Goal: Task Accomplishment & Management: Complete application form

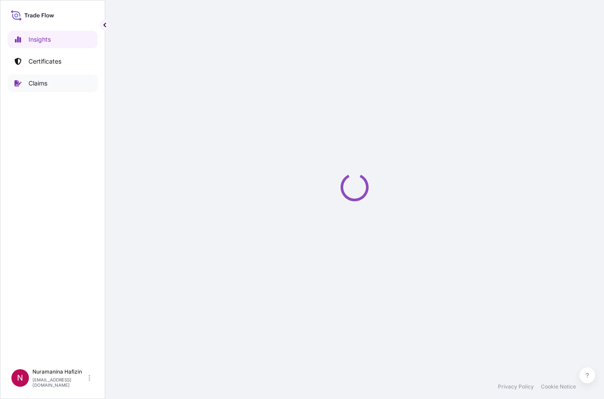
select select "2025"
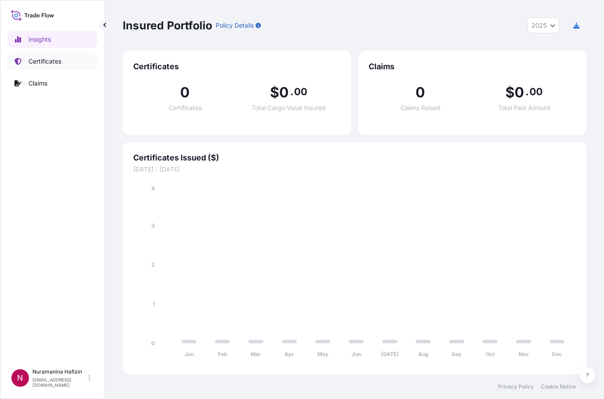
click at [50, 64] on p "Certificates" at bounding box center [45, 61] width 33 height 9
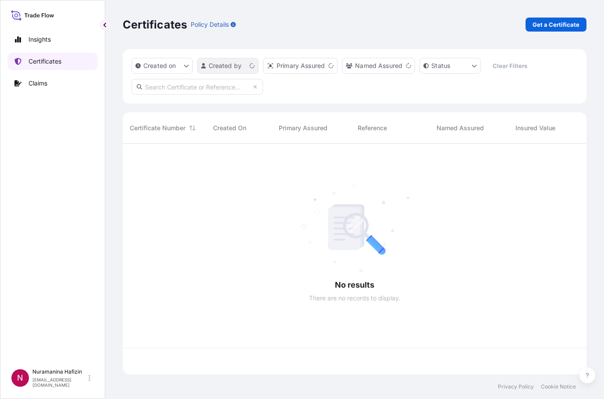
scroll to position [229, 457]
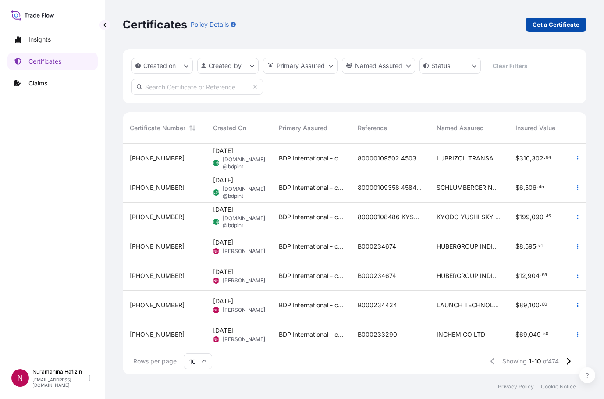
click at [556, 22] on p "Get a Certificate" at bounding box center [556, 24] width 47 height 9
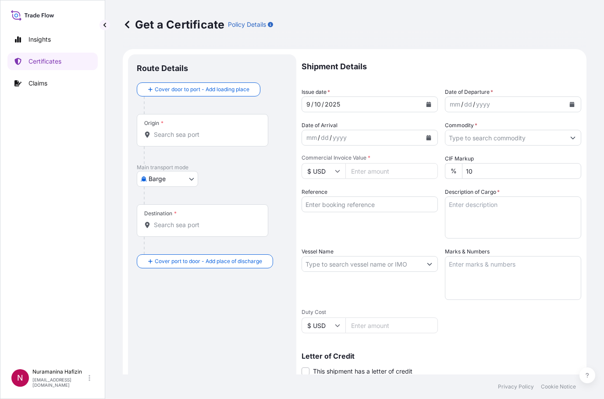
click at [174, 179] on body "Insights Certificates Claims N Nuramanina Hafizin [EMAIL_ADDRESS][DOMAIN_NAME] …" at bounding box center [302, 199] width 604 height 399
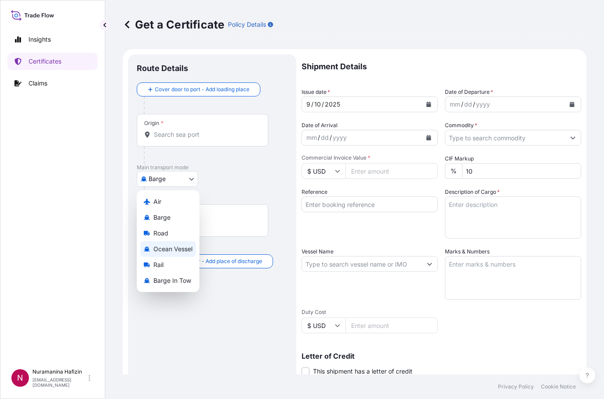
click at [167, 249] on span "Ocean Vessel" at bounding box center [172, 249] width 39 height 9
select select "Ocean Vessel"
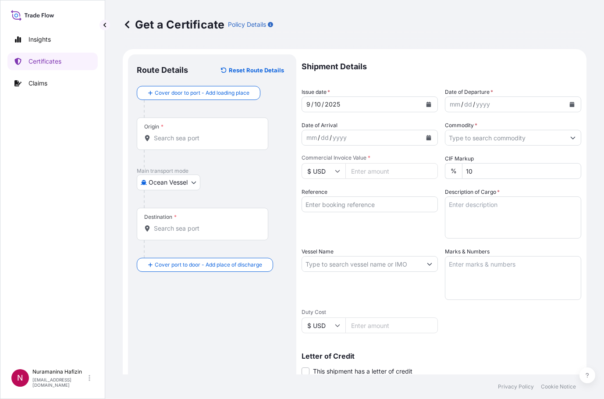
click at [330, 21] on div "Get a Certificate Policy Details" at bounding box center [355, 25] width 464 height 14
click at [565, 103] on button "Calendar" at bounding box center [572, 104] width 14 height 14
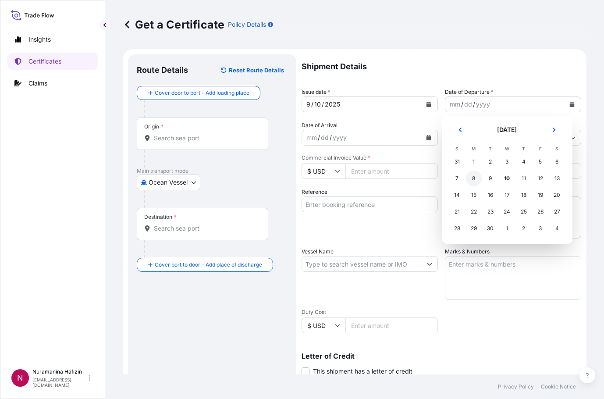
click at [474, 178] on div "8" at bounding box center [474, 179] width 16 height 16
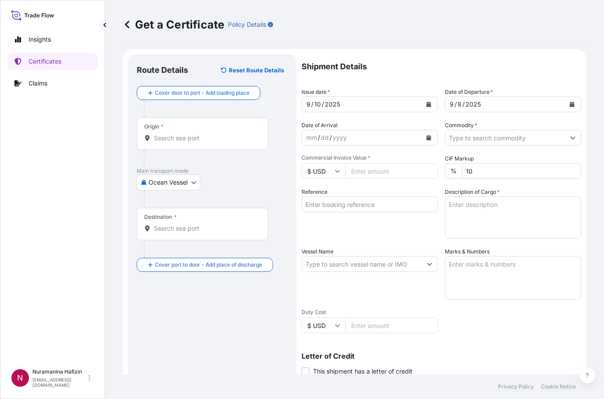
click at [350, 37] on div "Get a Certificate Policy Details" at bounding box center [355, 24] width 464 height 49
click at [428, 141] on button "Calendar" at bounding box center [429, 138] width 14 height 14
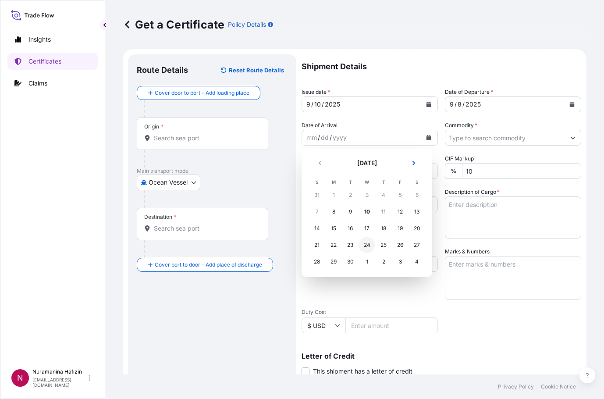
click at [367, 246] on div "24" at bounding box center [367, 245] width 16 height 16
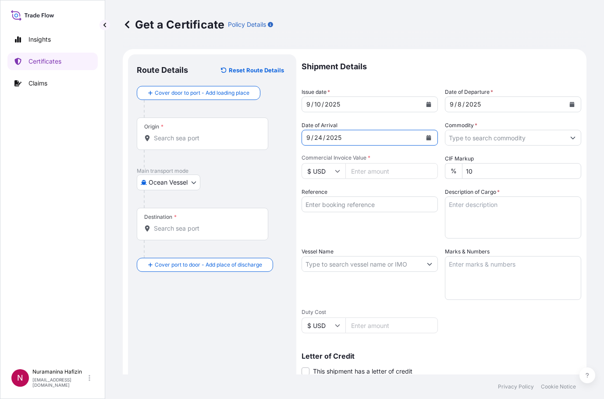
click at [565, 140] on button "Show suggestions" at bounding box center [573, 138] width 16 height 16
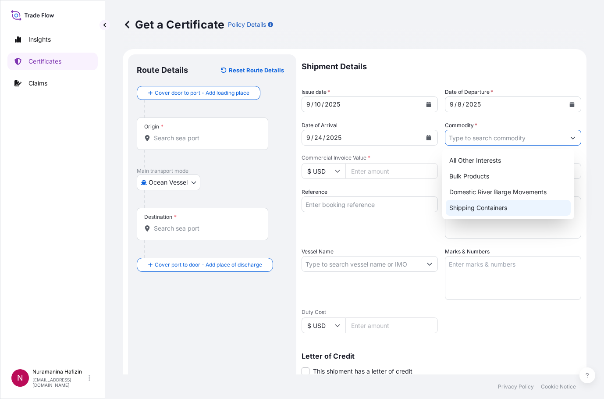
click at [484, 206] on div "Shipping Containers" at bounding box center [508, 208] width 125 height 16
type input "Shipping Containers"
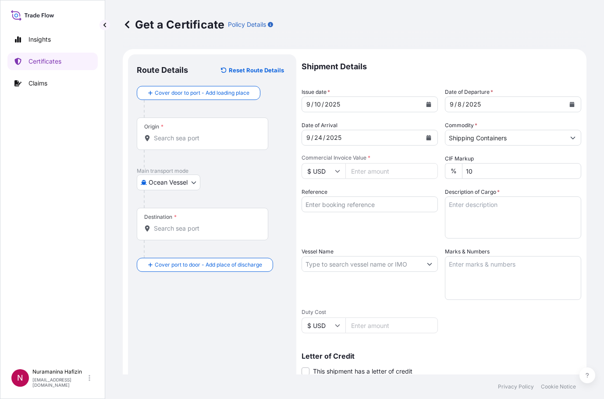
click at [321, 208] on input "Reference" at bounding box center [370, 204] width 136 height 16
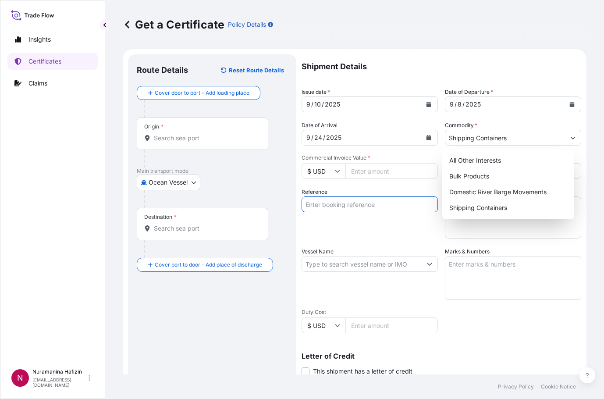
paste input "B000233673"
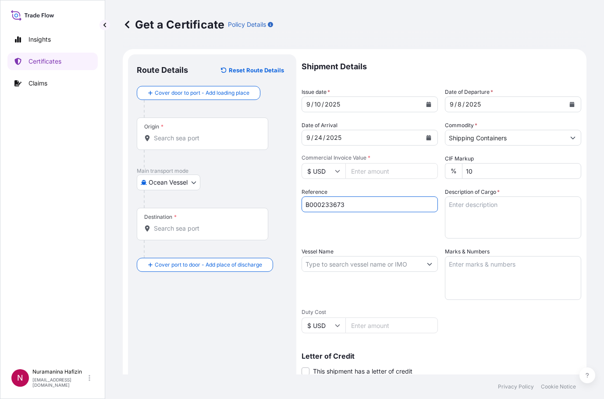
type input "B000233673"
click at [334, 174] on input "$ USD" at bounding box center [324, 171] width 44 height 16
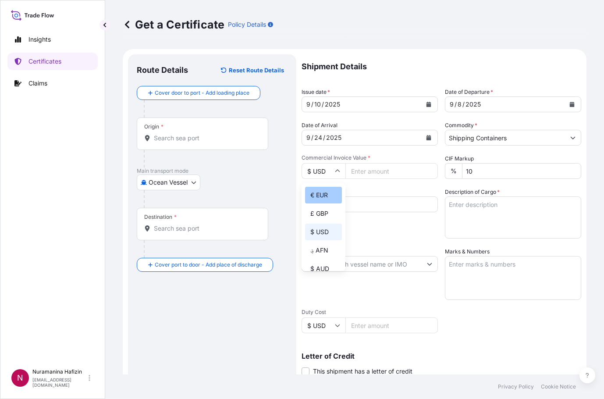
click at [325, 198] on div "€ EUR" at bounding box center [323, 195] width 37 height 17
type input "€ EUR"
click at [356, 169] on input "Commercial Invoice Value *" at bounding box center [392, 171] width 93 height 16
paste input "86300.00"
type input "86300.00"
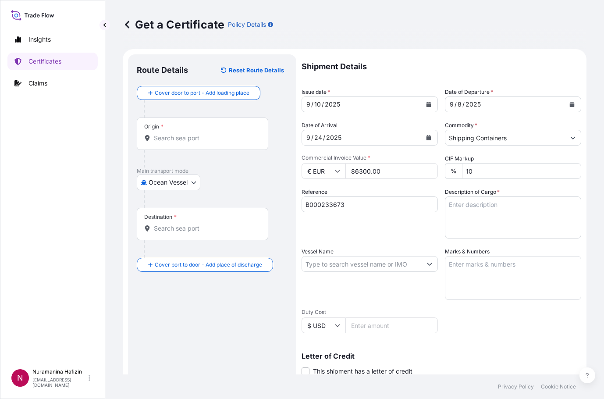
click at [349, 264] on input "Vessel Name" at bounding box center [362, 264] width 120 height 16
paste input "SCI [GEOGRAPHIC_DATA]"
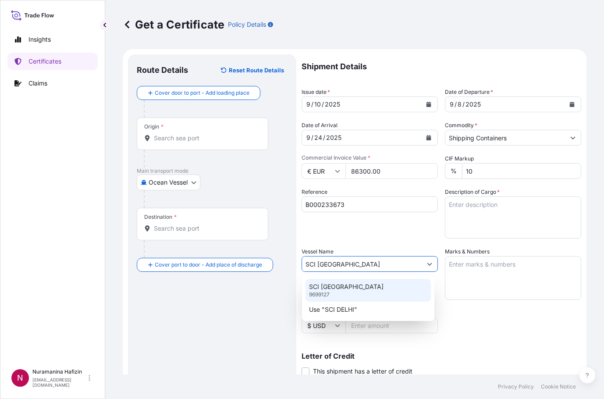
click at [350, 287] on div "SCI DELHI 9699127" at bounding box center [368, 290] width 125 height 23
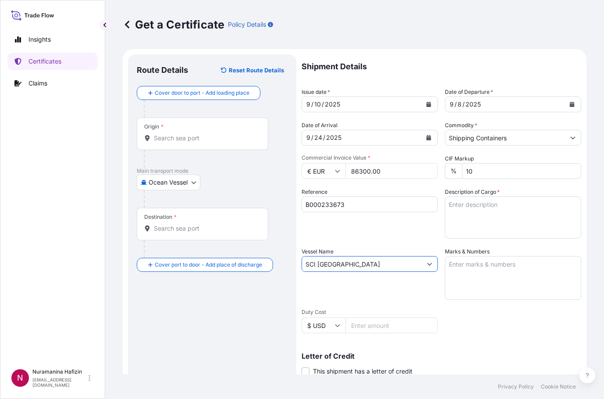
type input "SCI [GEOGRAPHIC_DATA]"
click at [176, 139] on input "Origin *" at bounding box center [205, 138] width 103 height 9
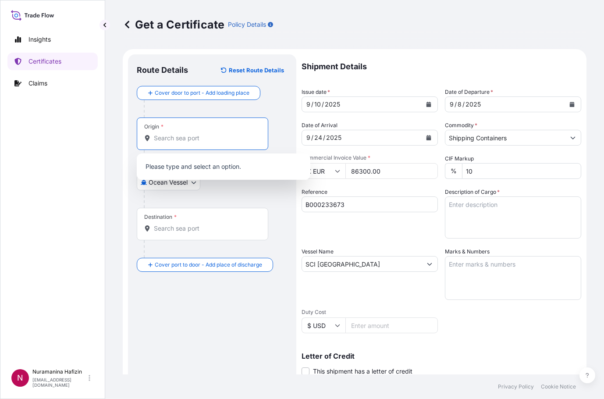
paste input "MEERHOUT"
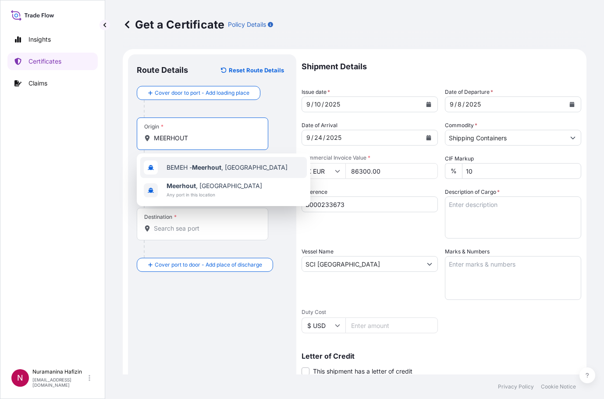
click at [232, 164] on span "BEMEH - [GEOGRAPHIC_DATA] , [GEOGRAPHIC_DATA]" at bounding box center [227, 167] width 121 height 9
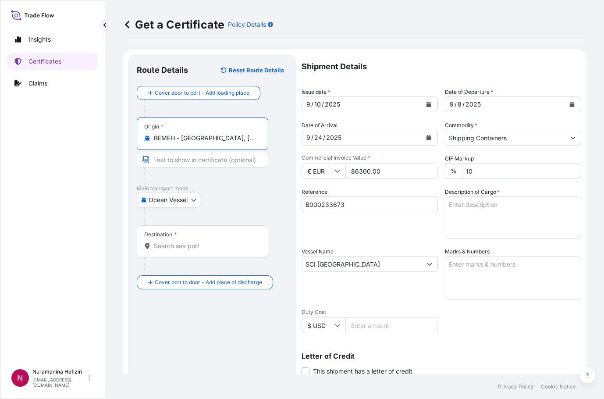
type input "BEMEH - [GEOGRAPHIC_DATA], [GEOGRAPHIC_DATA]"
click at [193, 250] on input "Destination *" at bounding box center [205, 246] width 103 height 9
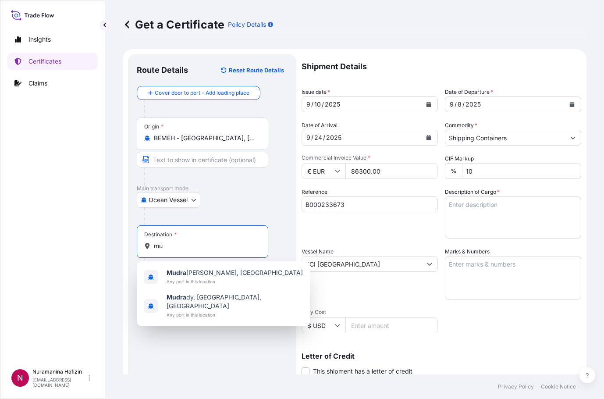
type input "m"
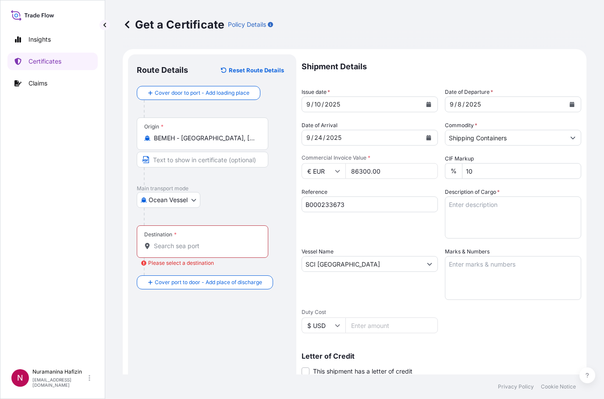
click at [198, 248] on input "Destination * Please select a destination" at bounding box center [205, 246] width 103 height 9
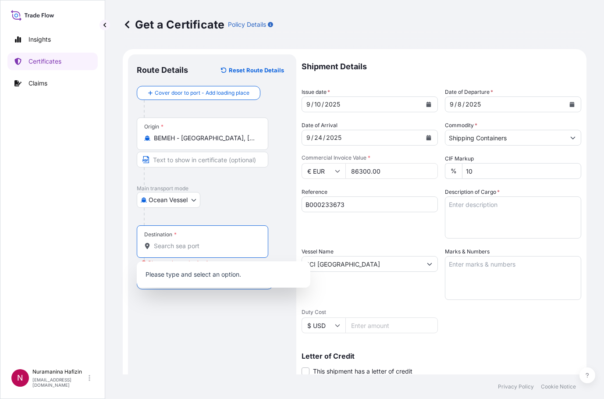
paste input "[GEOGRAPHIC_DATA], [GEOGRAPHIC_DATA]"
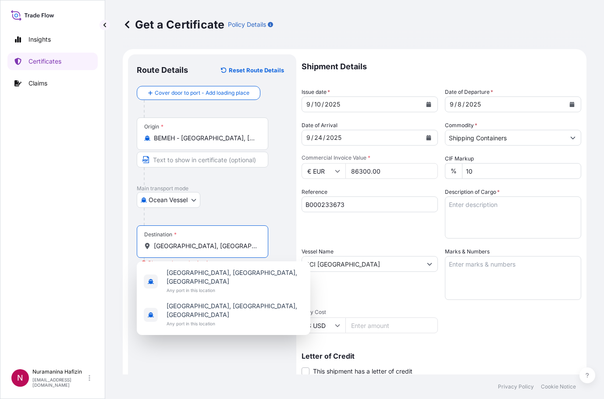
click at [183, 248] on input "[GEOGRAPHIC_DATA], [GEOGRAPHIC_DATA]" at bounding box center [205, 246] width 103 height 9
click at [254, 210] on div at bounding box center [216, 217] width 144 height 18
click at [216, 244] on input "MUNDRA [GEOGRAPHIC_DATA]" at bounding box center [205, 246] width 103 height 9
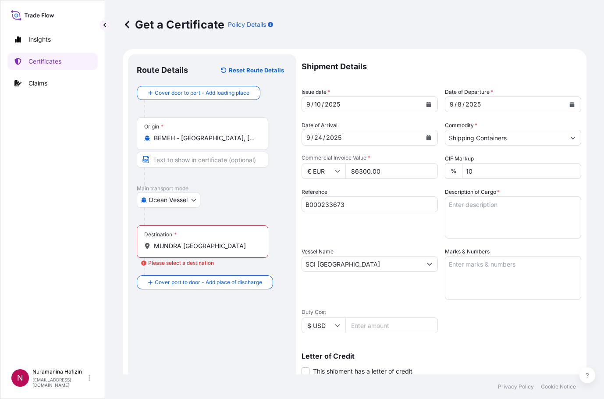
click at [207, 246] on input "MUNDRA [GEOGRAPHIC_DATA]" at bounding box center [205, 246] width 103 height 9
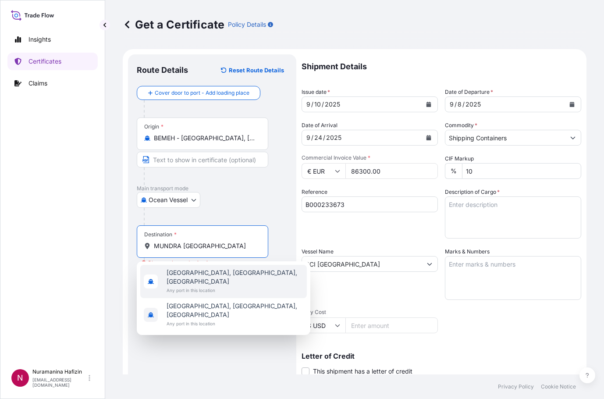
click at [209, 286] on span "Any port in this location" at bounding box center [235, 290] width 137 height 9
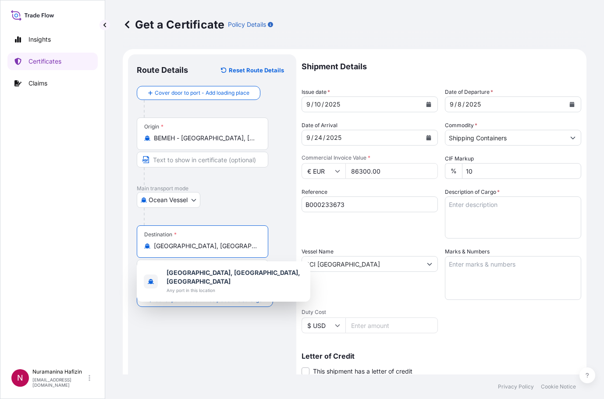
click at [214, 246] on input "[GEOGRAPHIC_DATA], [GEOGRAPHIC_DATA], [GEOGRAPHIC_DATA]" at bounding box center [205, 246] width 103 height 9
drag, startPoint x: 200, startPoint y: 247, endPoint x: 180, endPoint y: 247, distance: 19.7
click at [180, 247] on input "[GEOGRAPHIC_DATA], [GEOGRAPHIC_DATA], [GEOGRAPHIC_DATA]" at bounding box center [205, 246] width 103 height 9
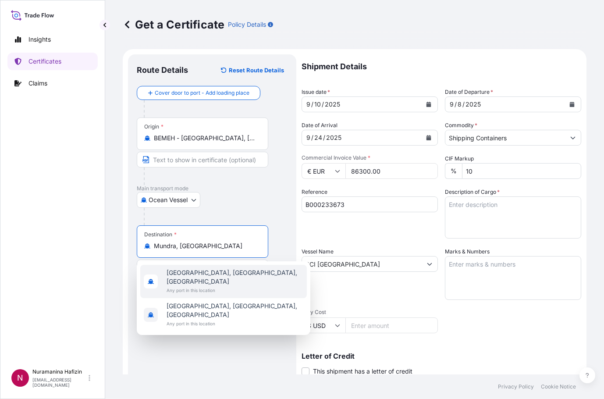
click at [210, 271] on span "[GEOGRAPHIC_DATA], [GEOGRAPHIC_DATA], [GEOGRAPHIC_DATA]" at bounding box center [235, 277] width 137 height 18
type input "[GEOGRAPHIC_DATA], [GEOGRAPHIC_DATA], [GEOGRAPHIC_DATA]"
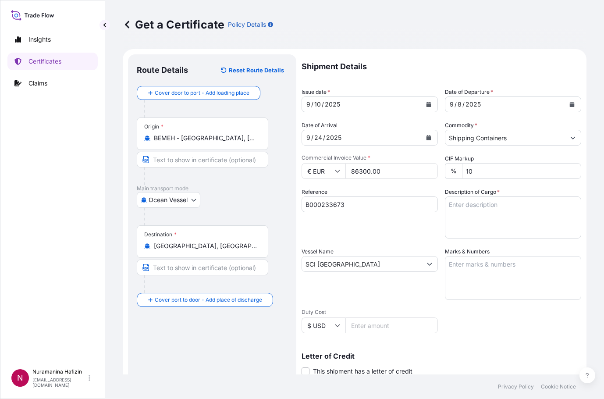
click at [61, 227] on div "Insights Certificates Claims" at bounding box center [52, 194] width 90 height 342
click at [68, 152] on div "Insights Certificates Claims" at bounding box center [52, 194] width 90 height 342
click at [477, 200] on textarea "Description of Cargo *" at bounding box center [513, 217] width 136 height 42
paste textarea "BAG LOADED INTO 1 40' CONTAINER(S) ESTALOC(TM) 59300 NAT 051, BAG"
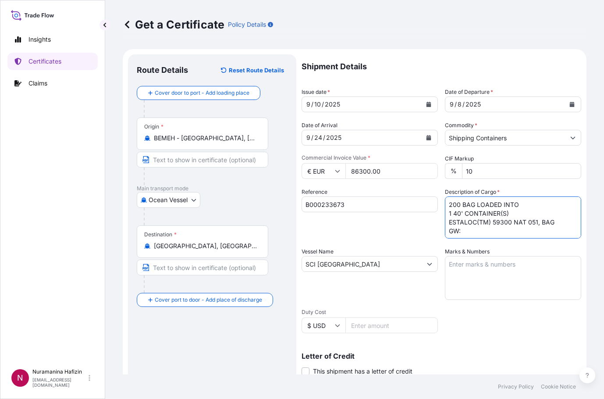
scroll to position [5, 0]
drag, startPoint x: 353, startPoint y: 29, endPoint x: 388, endPoint y: 53, distance: 42.5
click at [353, 29] on div "Get a Certificate Policy Details" at bounding box center [355, 25] width 464 height 14
click at [472, 225] on textarea "200 BAG LOADED INTO 1 40' CONTAINER(S) ESTALOC(TM) 59300 NAT 051, BAG GW: NW:" at bounding box center [513, 217] width 136 height 42
paste textarea "5,544.0000"
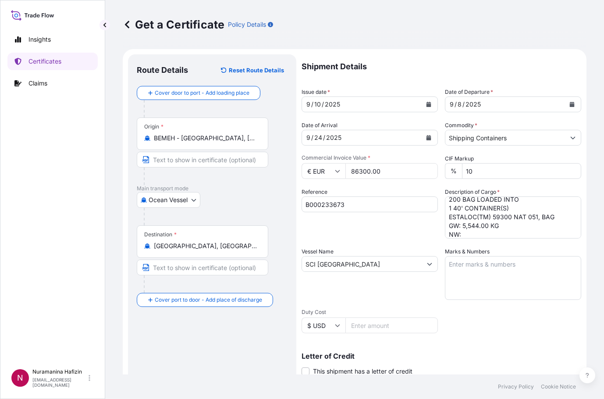
click at [326, 29] on div "Get a Certificate Policy Details" at bounding box center [355, 25] width 464 height 14
click at [495, 233] on textarea "200 BAG LOADED INTO 1 40' CONTAINER(S) ESTALOC(TM) 59300 NAT 051, BAG GW: 5,544…" at bounding box center [513, 217] width 136 height 42
paste textarea "5,000.0000"
click at [376, 35] on div "Get a Certificate Policy Details" at bounding box center [355, 24] width 464 height 49
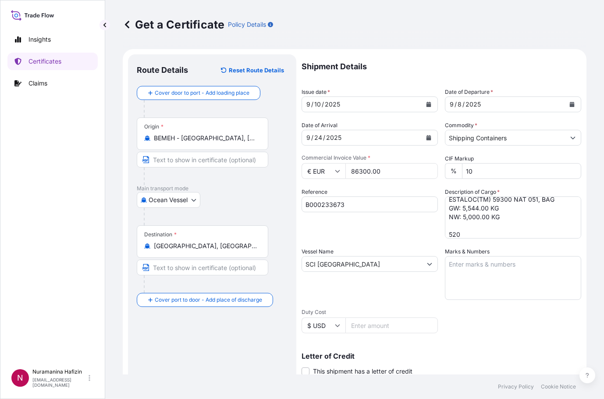
click at [483, 231] on textarea "200 BAG LOADED INTO 1 40' CONTAINER(S) ESTALOC(TM) 59300 NAT 051, BAG GW: 5,544…" at bounding box center [513, 217] width 136 height 42
paste textarea "BAG LOADED INTO 1 40' CONTAINER(S) ESTANE(R) 58887 NAT 055, PE BAG"
click at [338, 20] on div "Get a Certificate Policy Details" at bounding box center [355, 25] width 464 height 14
click at [481, 224] on textarea "200 BAG LOADED INTO 1 40' CONTAINER(S) ESTALOC(TM) 59300 NAT 051, BAG GW: 5,544…" at bounding box center [513, 217] width 136 height 42
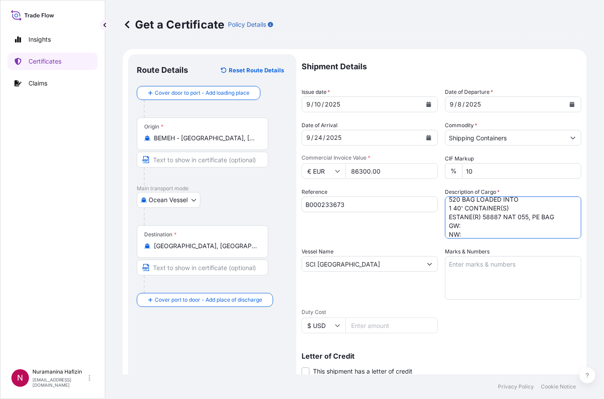
paste textarea "13,052.0000"
click at [335, 30] on div "Get a Certificate Policy Details" at bounding box center [355, 25] width 464 height 14
click at [487, 231] on textarea "200 BAG LOADED INTO 1 40' CONTAINER(S) ESTALOC(TM) 59300 NAT 051, BAG GW: 5,544…" at bounding box center [513, 217] width 136 height 42
paste textarea "13,000.0000"
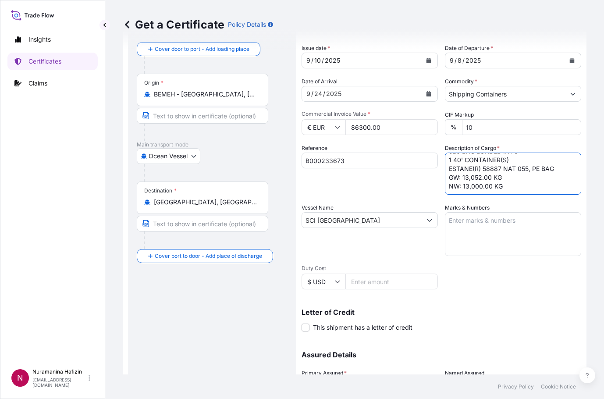
scroll to position [128, 0]
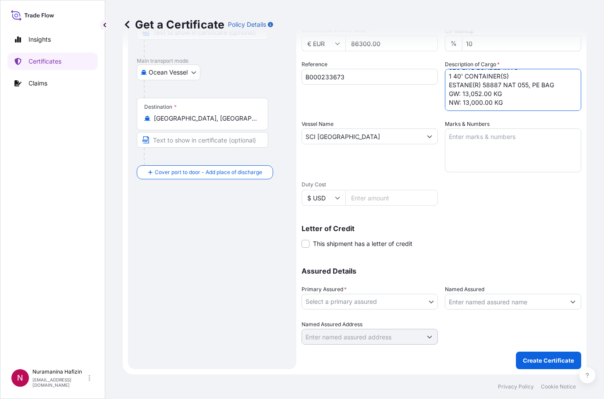
type textarea "200 BAG LOADED INTO 1 40' CONTAINER(S) ESTALOC(TM) 59300 NAT 051, BAG GW: 5,544…"
click at [215, 252] on div "Route Details Reset Route Details Cover door to port - Add loading place Place …" at bounding box center [212, 148] width 151 height 425
click at [470, 297] on input "Named Assured" at bounding box center [505, 302] width 120 height 16
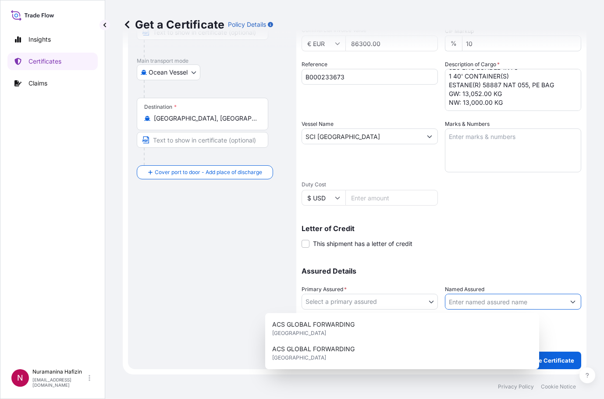
paste input "HGS ([GEOGRAPHIC_DATA]) LIMITED"
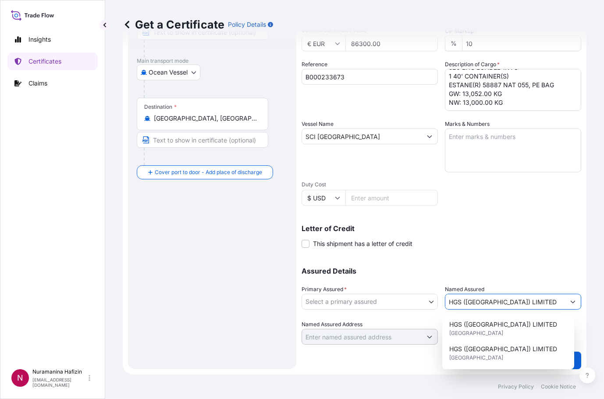
type input "HGS ([GEOGRAPHIC_DATA]) LIMITED"
click at [502, 271] on p "Assured Details" at bounding box center [442, 270] width 280 height 7
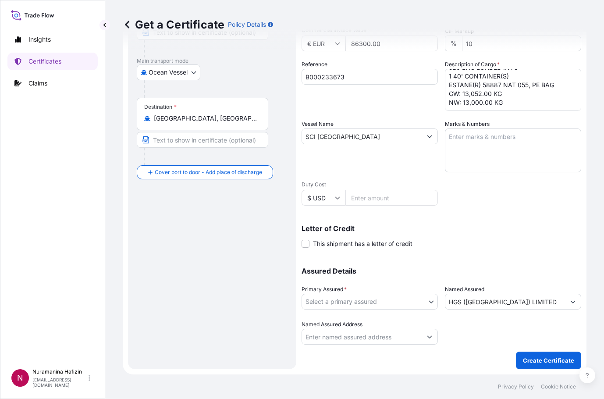
click at [408, 303] on body "3 options available. Insights Certificates Claims N Nuramanina Hafizin [EMAIL_A…" at bounding box center [302, 199] width 604 height 399
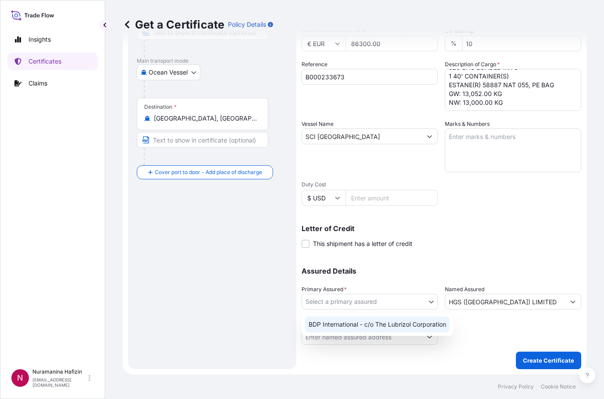
click at [369, 324] on div "BDP International - c/o The Lubrizol Corporation" at bounding box center [377, 325] width 145 height 16
select select "31972"
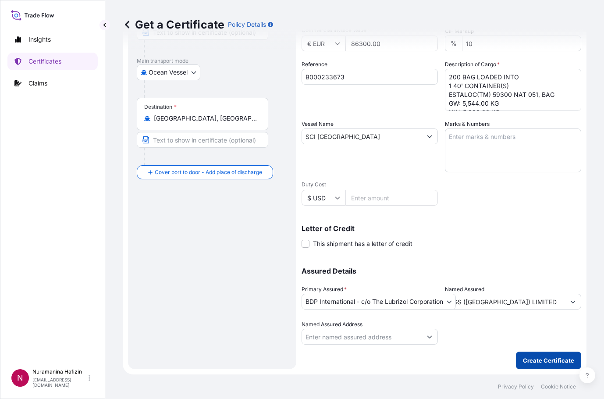
click at [530, 353] on button "Create Certificate" at bounding box center [548, 361] width 65 height 18
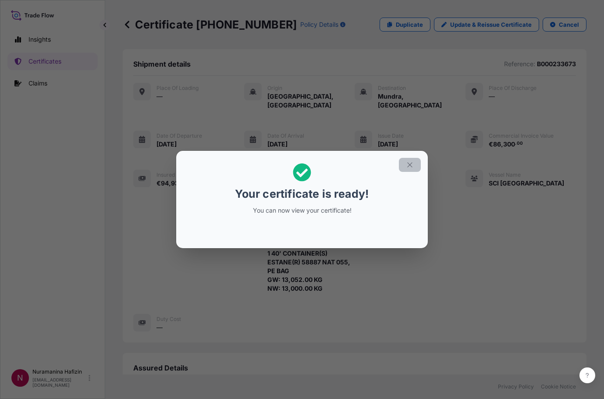
click at [409, 167] on icon "button" at bounding box center [410, 165] width 8 height 8
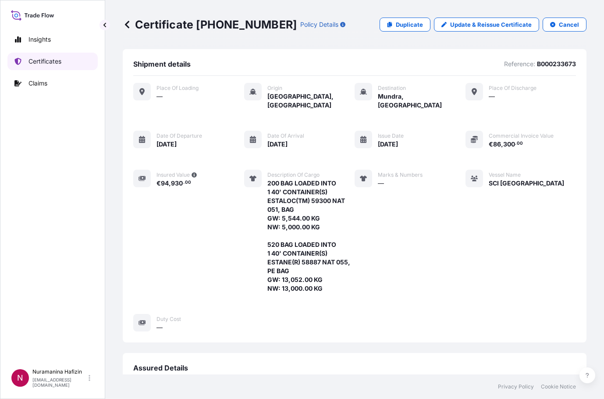
click at [50, 61] on p "Certificates" at bounding box center [45, 61] width 33 height 9
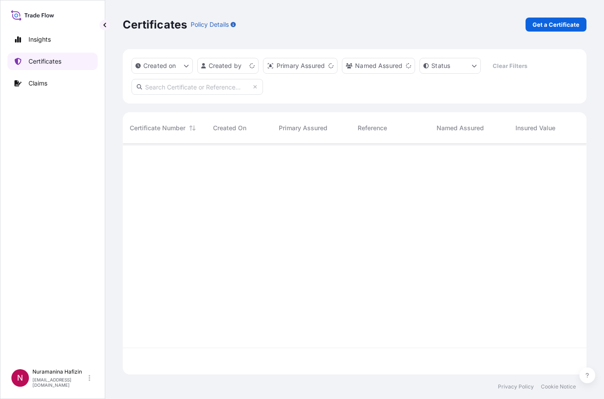
scroll to position [229, 457]
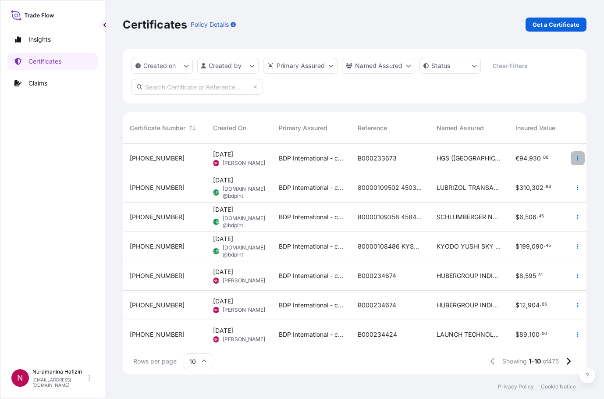
click at [571, 154] on button "button" at bounding box center [578, 158] width 14 height 14
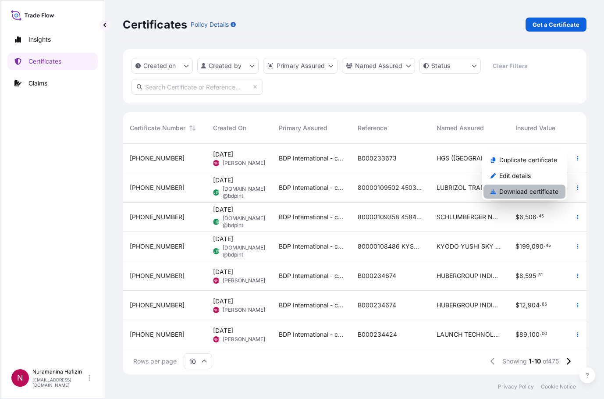
click at [523, 193] on p "Download certificate" at bounding box center [528, 191] width 59 height 9
